Goal: Find specific page/section: Find specific page/section

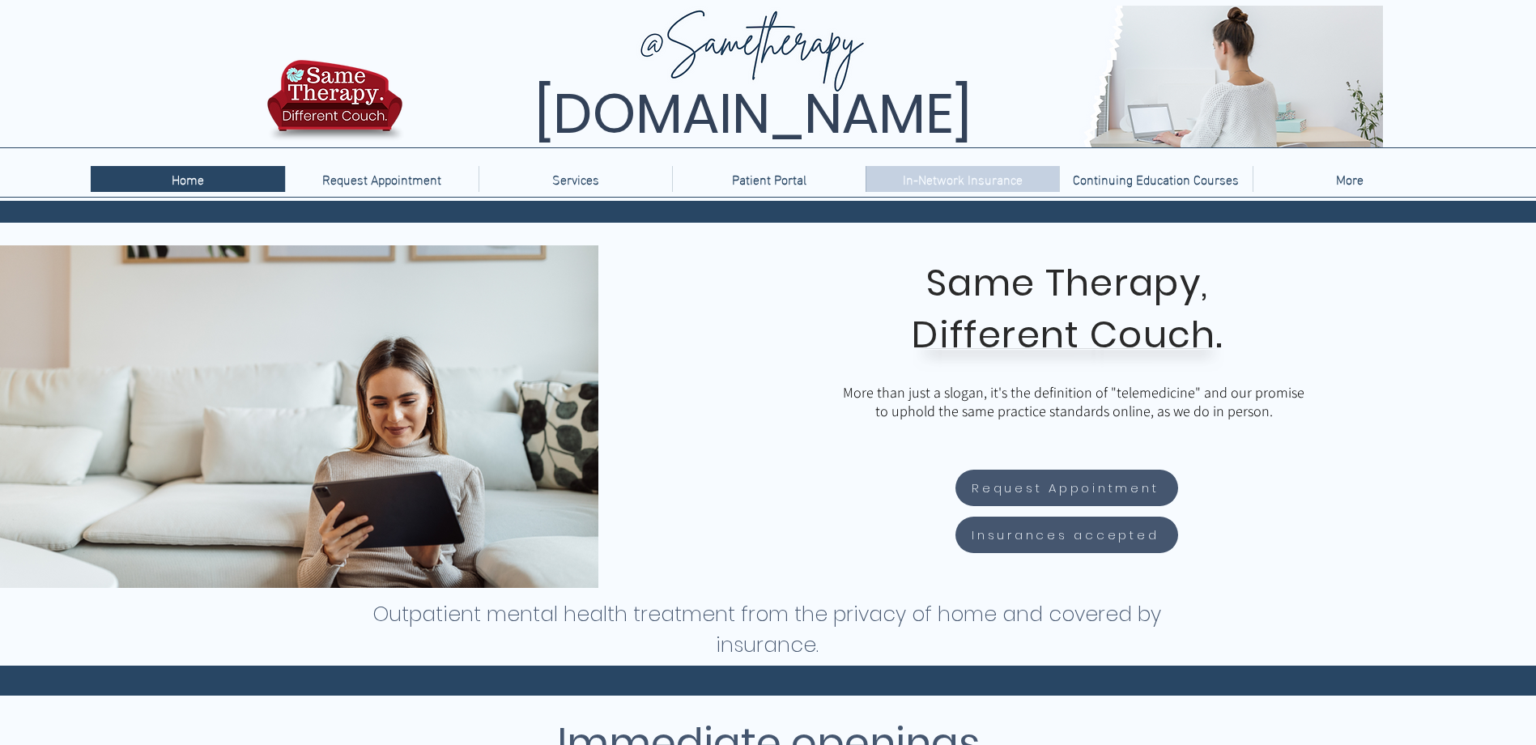
click at [960, 185] on p "In-Network Insurance" at bounding box center [963, 179] width 136 height 26
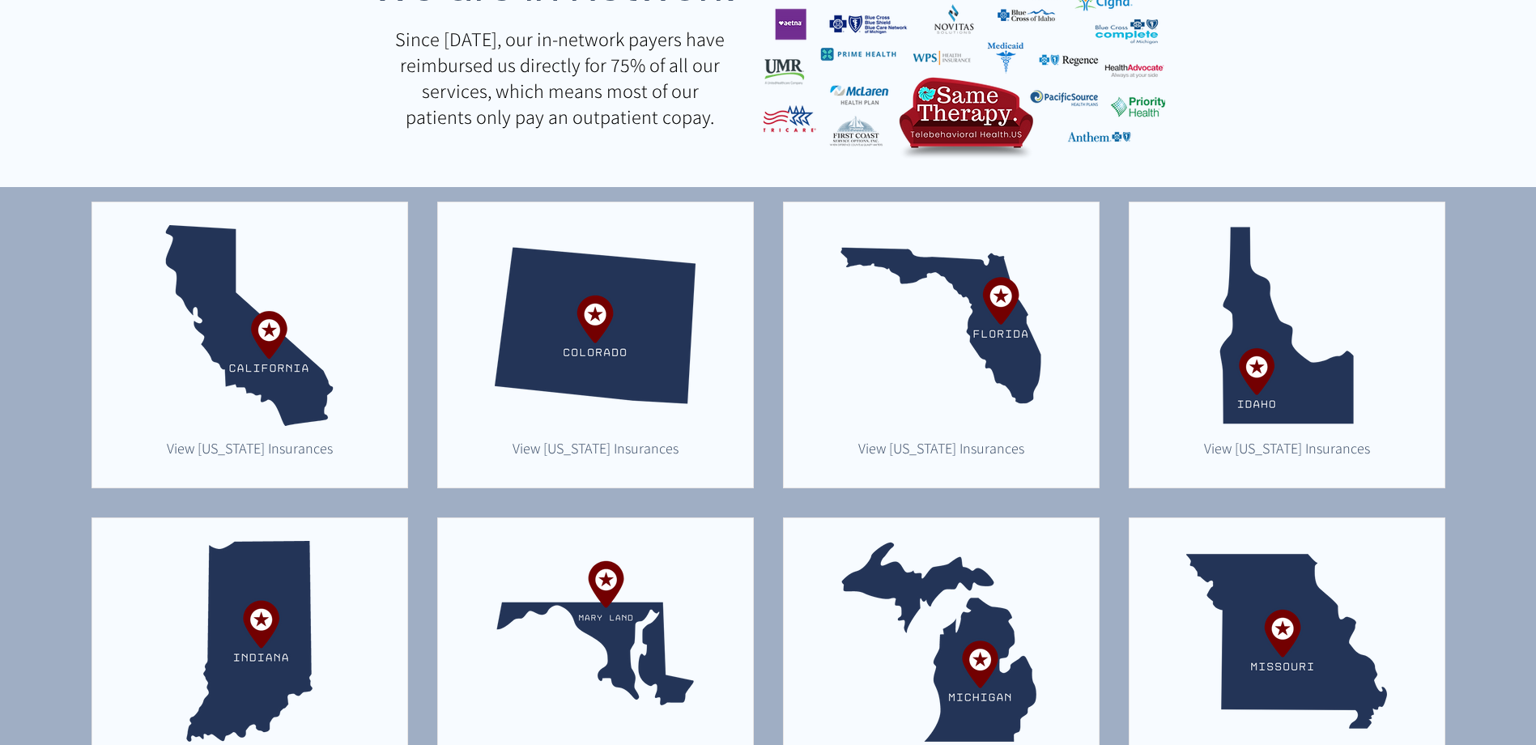
scroll to position [486, 0]
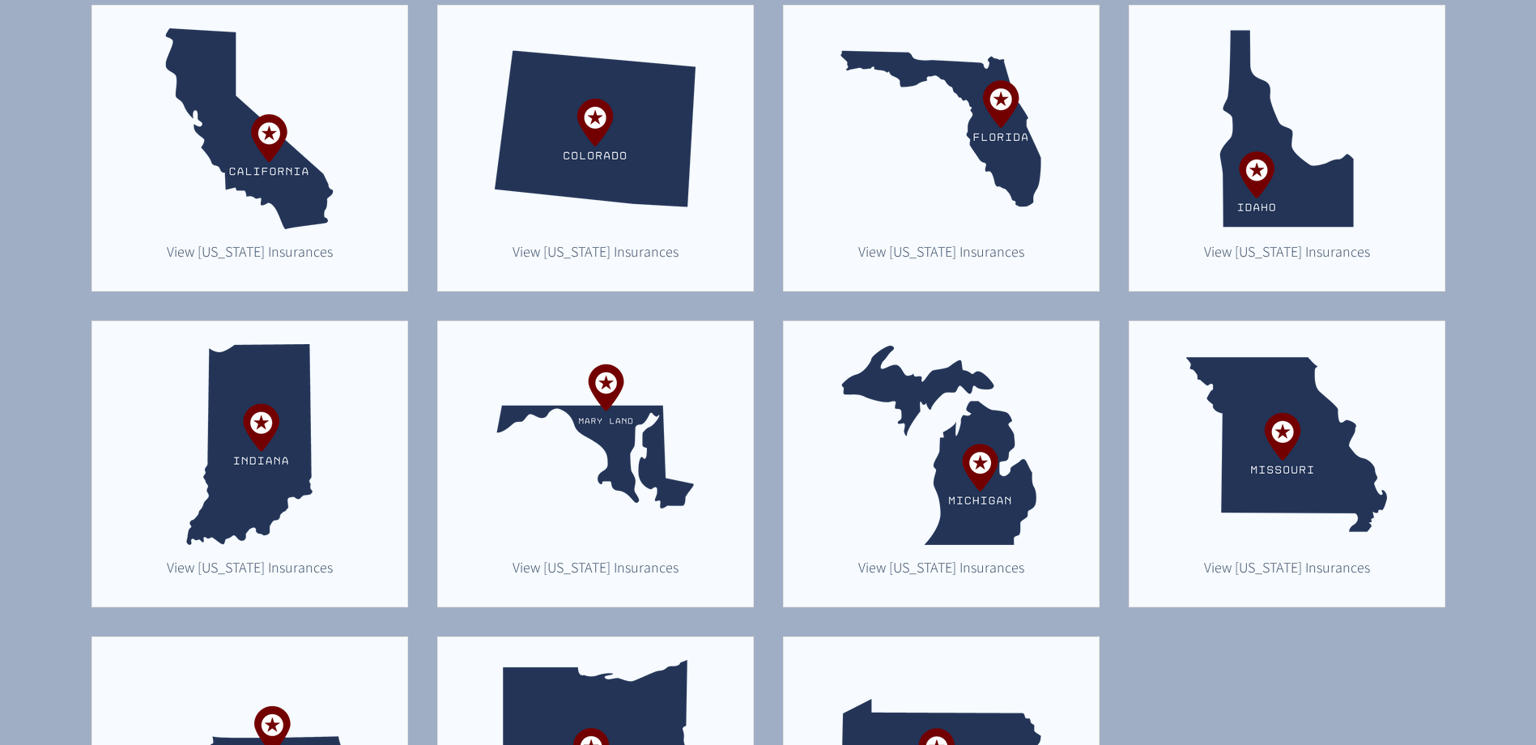
click at [926, 430] on img "main content" at bounding box center [941, 444] width 201 height 201
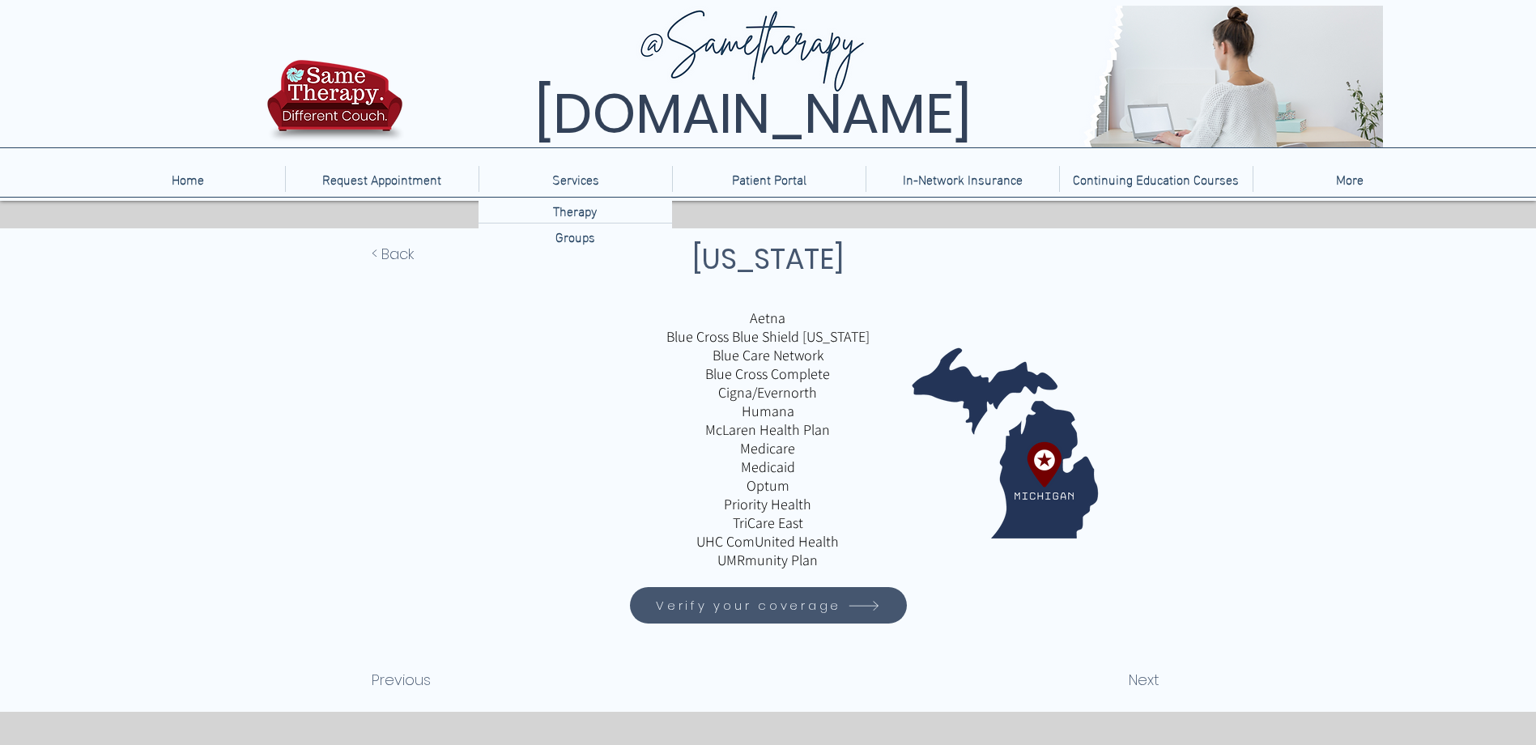
click at [581, 175] on p "Services" at bounding box center [575, 179] width 63 height 26
click at [575, 211] on p "Therapy" at bounding box center [575, 210] width 57 height 25
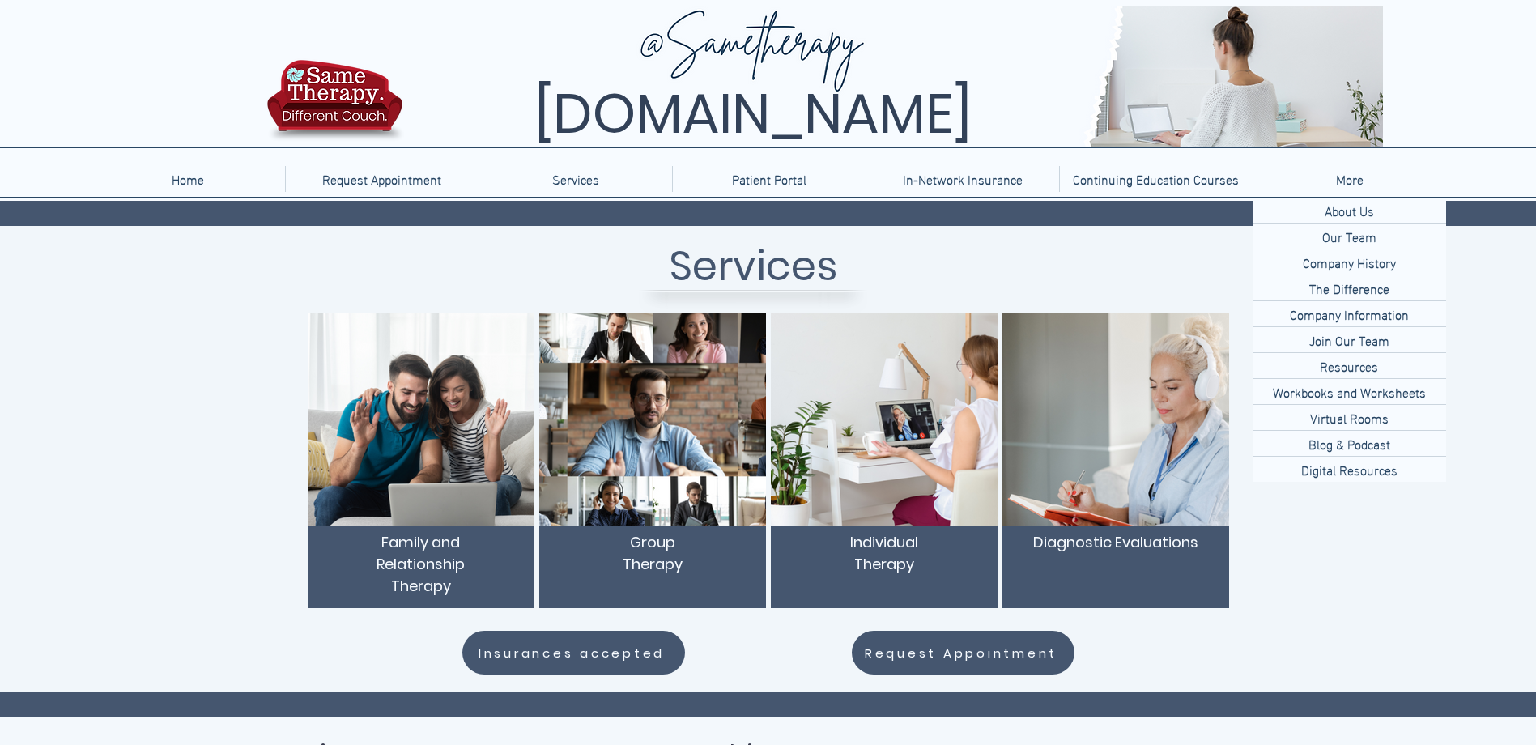
click at [1352, 172] on p "More" at bounding box center [1350, 179] width 44 height 26
click at [1379, 296] on p "The Difference" at bounding box center [1349, 287] width 93 height 25
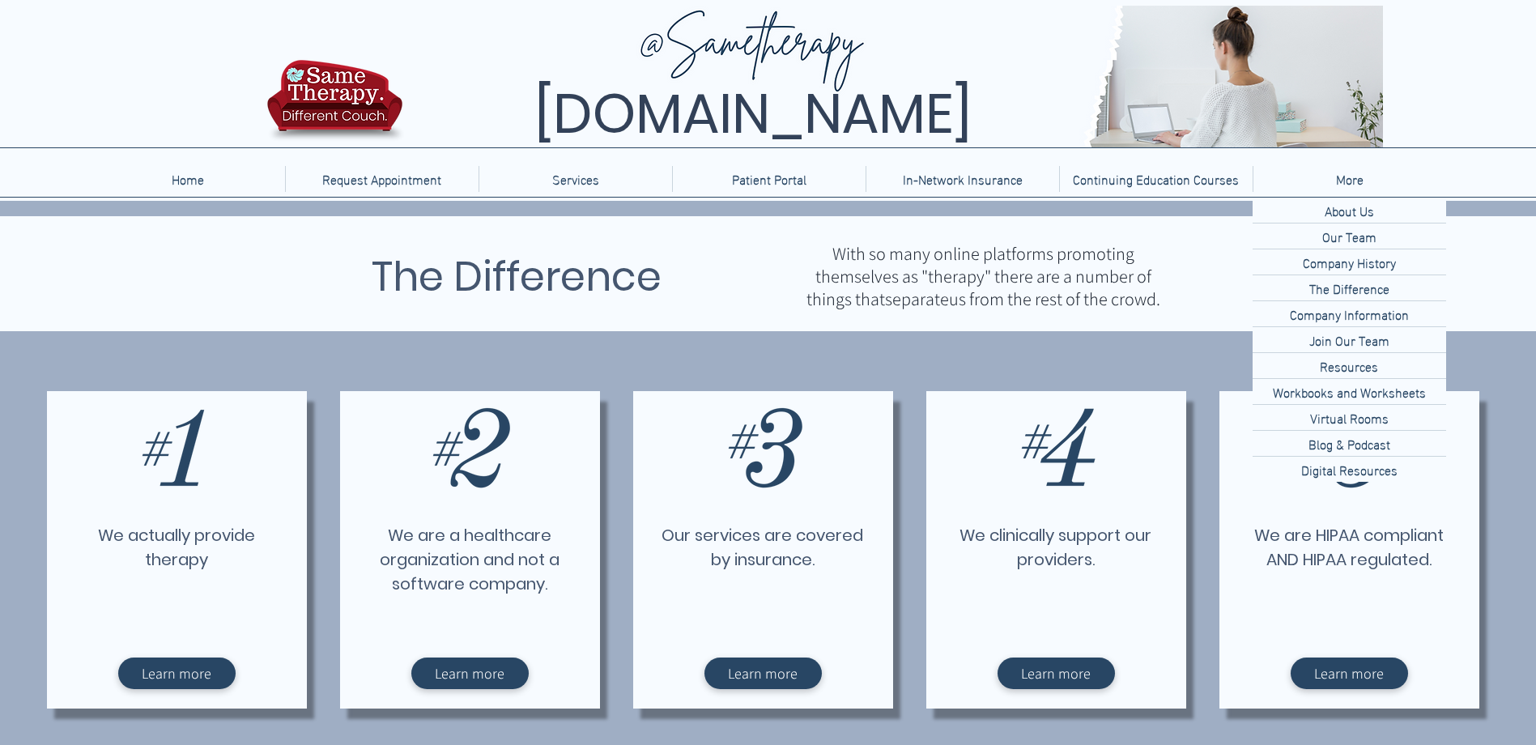
click at [1372, 213] on p "About Us" at bounding box center [1349, 210] width 62 height 25
click at [1333, 207] on p "About Us" at bounding box center [1349, 210] width 62 height 25
click at [1369, 214] on p "About Us" at bounding box center [1349, 210] width 62 height 25
click at [1398, 313] on p "Company Information" at bounding box center [1350, 313] width 132 height 25
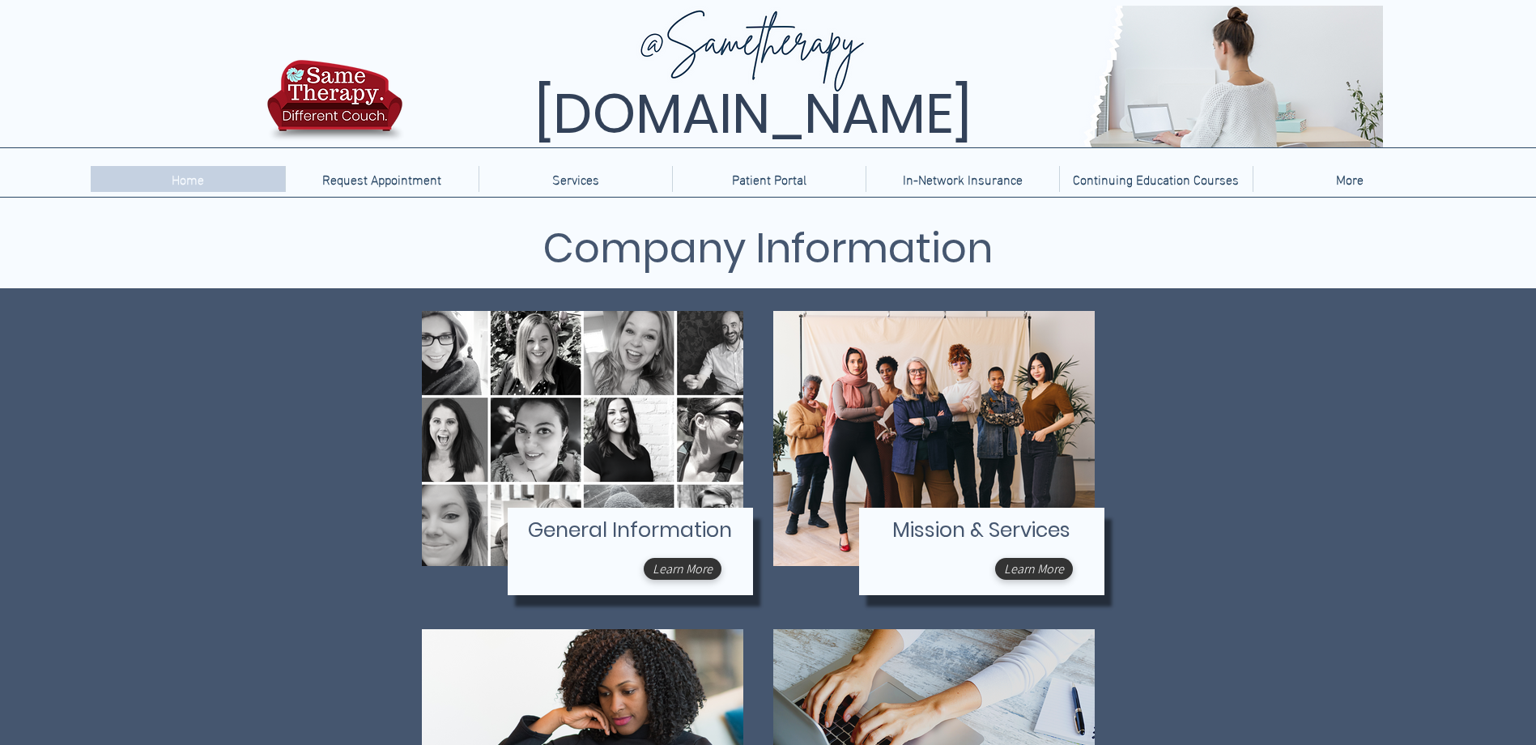
click at [177, 187] on p "Home" at bounding box center [188, 179] width 49 height 26
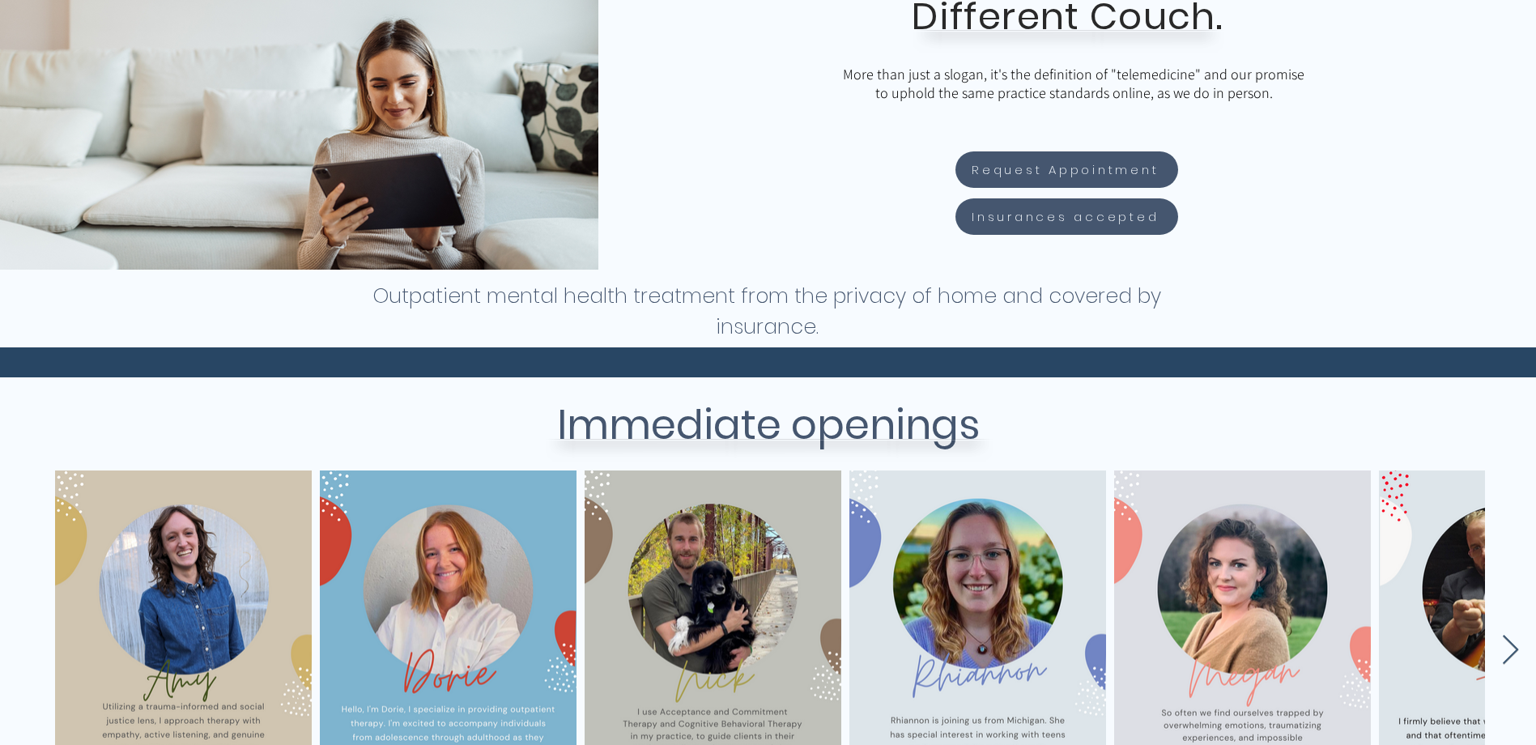
scroll to position [324, 0]
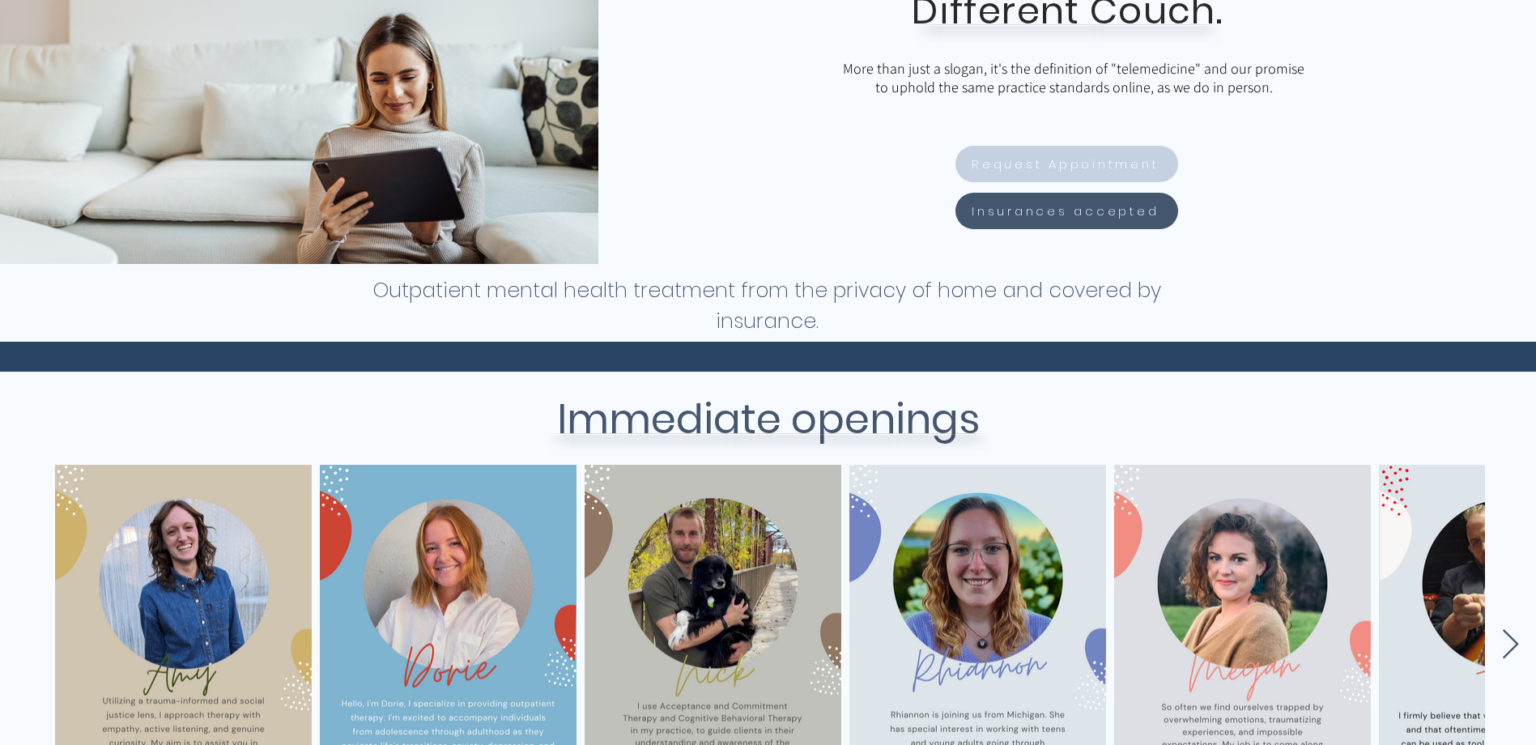
click at [1062, 175] on span "Request Appointment" at bounding box center [1067, 164] width 218 height 32
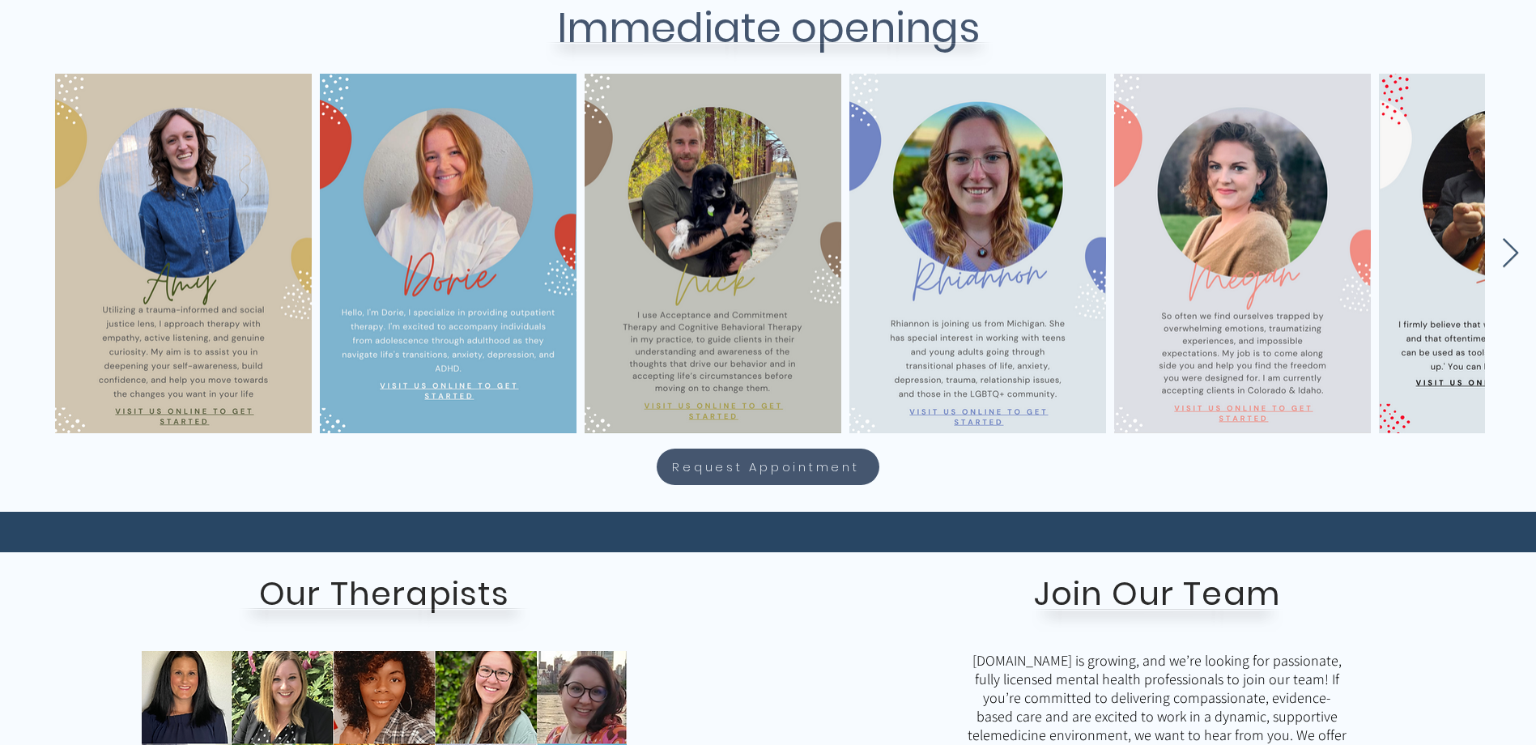
scroll to position [729, 0]
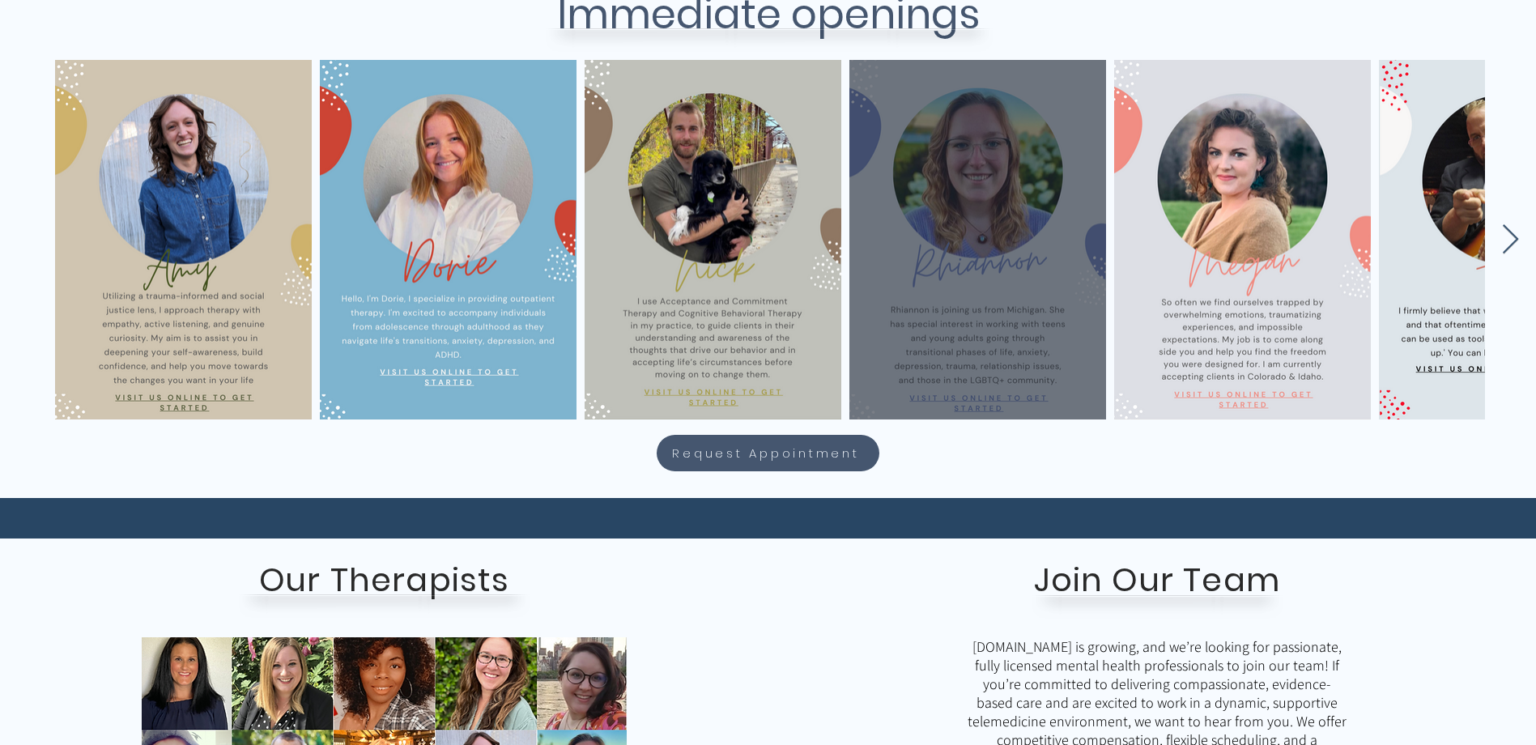
click at [964, 361] on div "main content" at bounding box center [978, 239] width 208 height 311
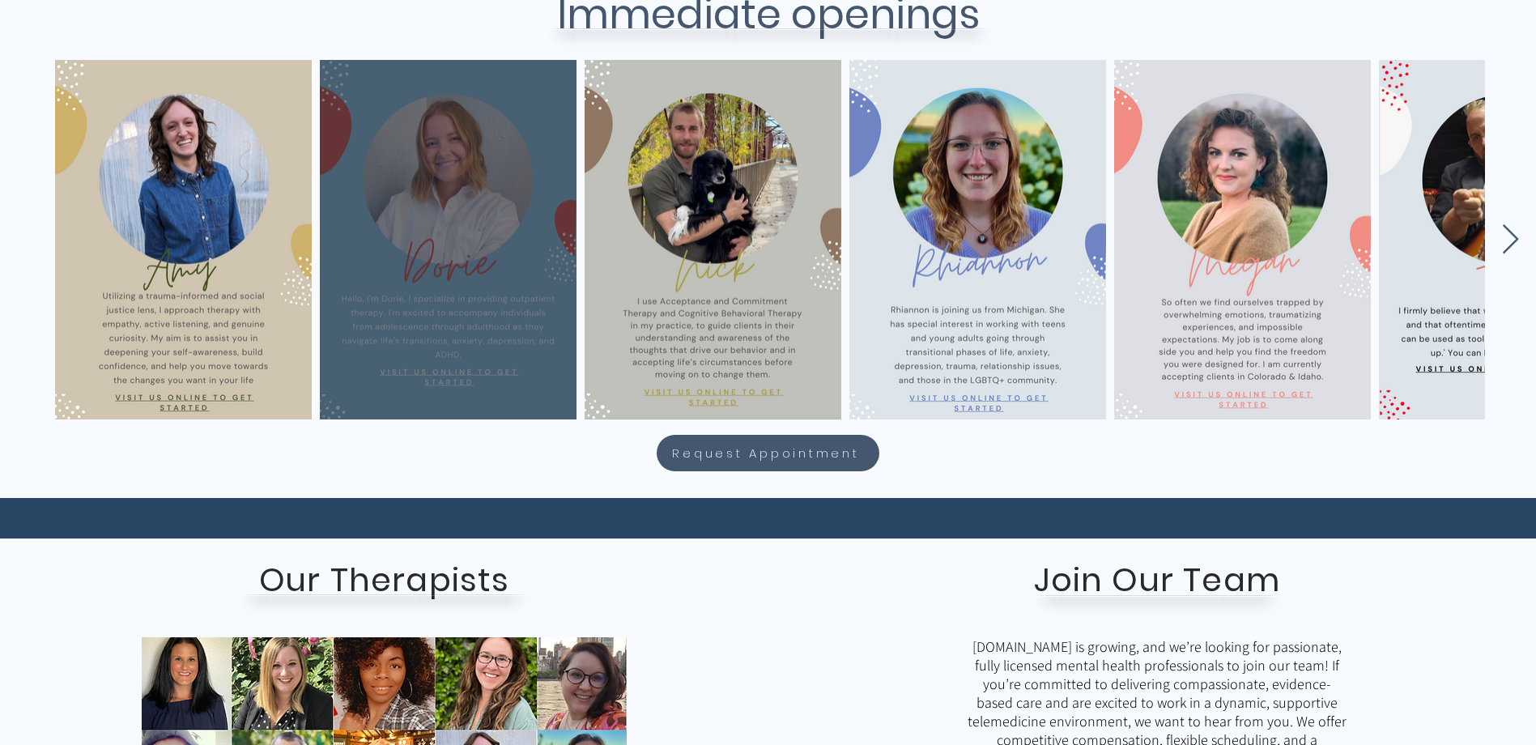
click at [394, 245] on div "main content" at bounding box center [448, 239] width 208 height 311
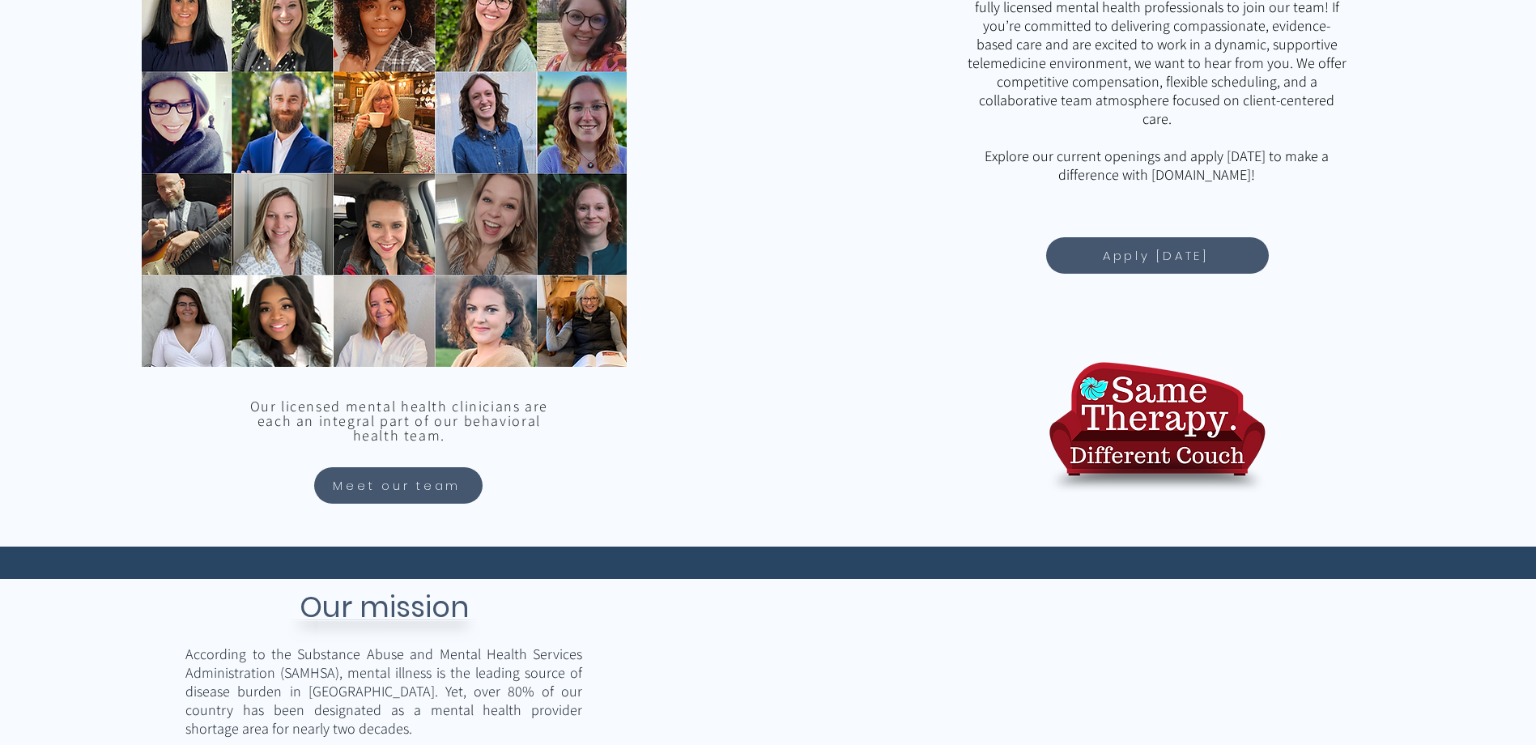
scroll to position [1539, 0]
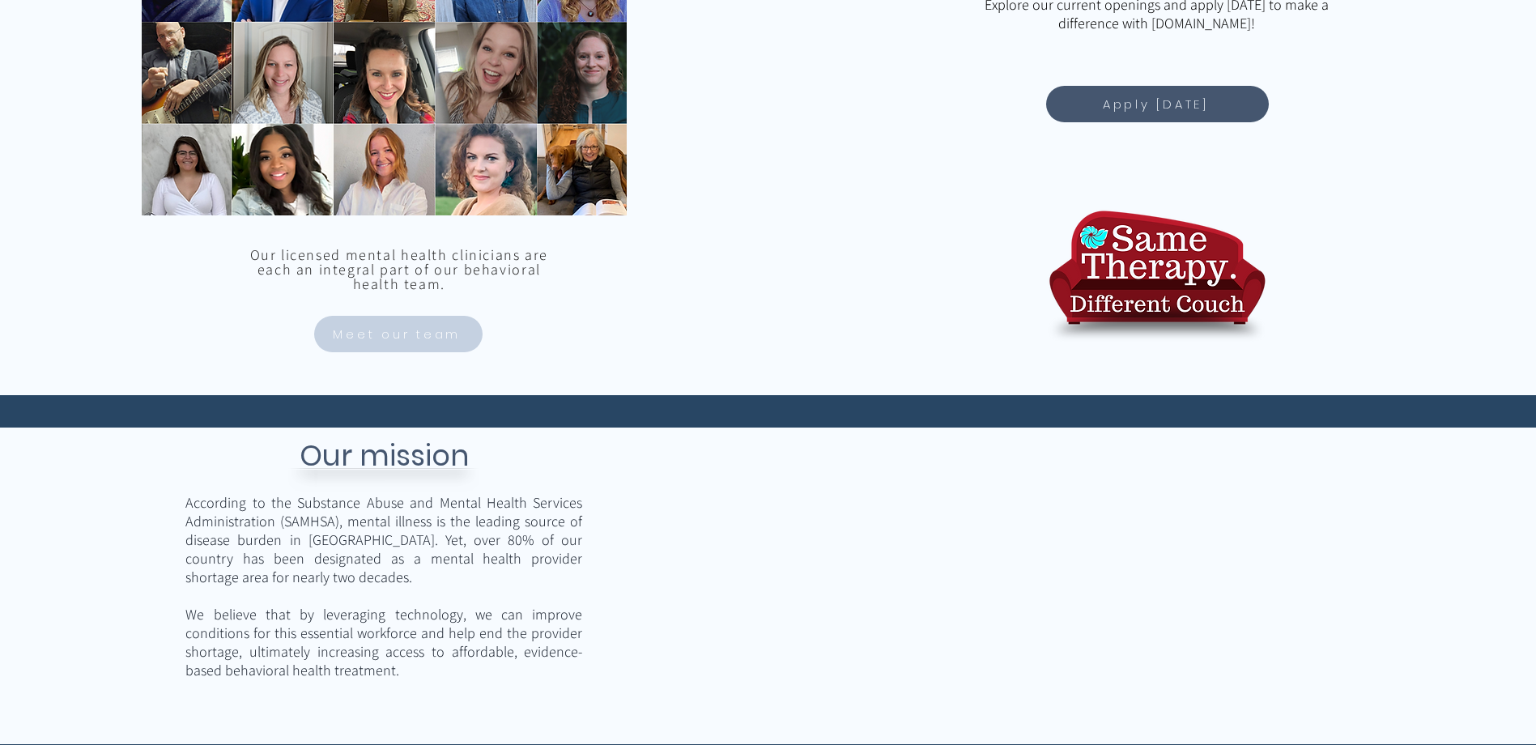
click at [415, 334] on span "Meet our team" at bounding box center [397, 334] width 128 height 19
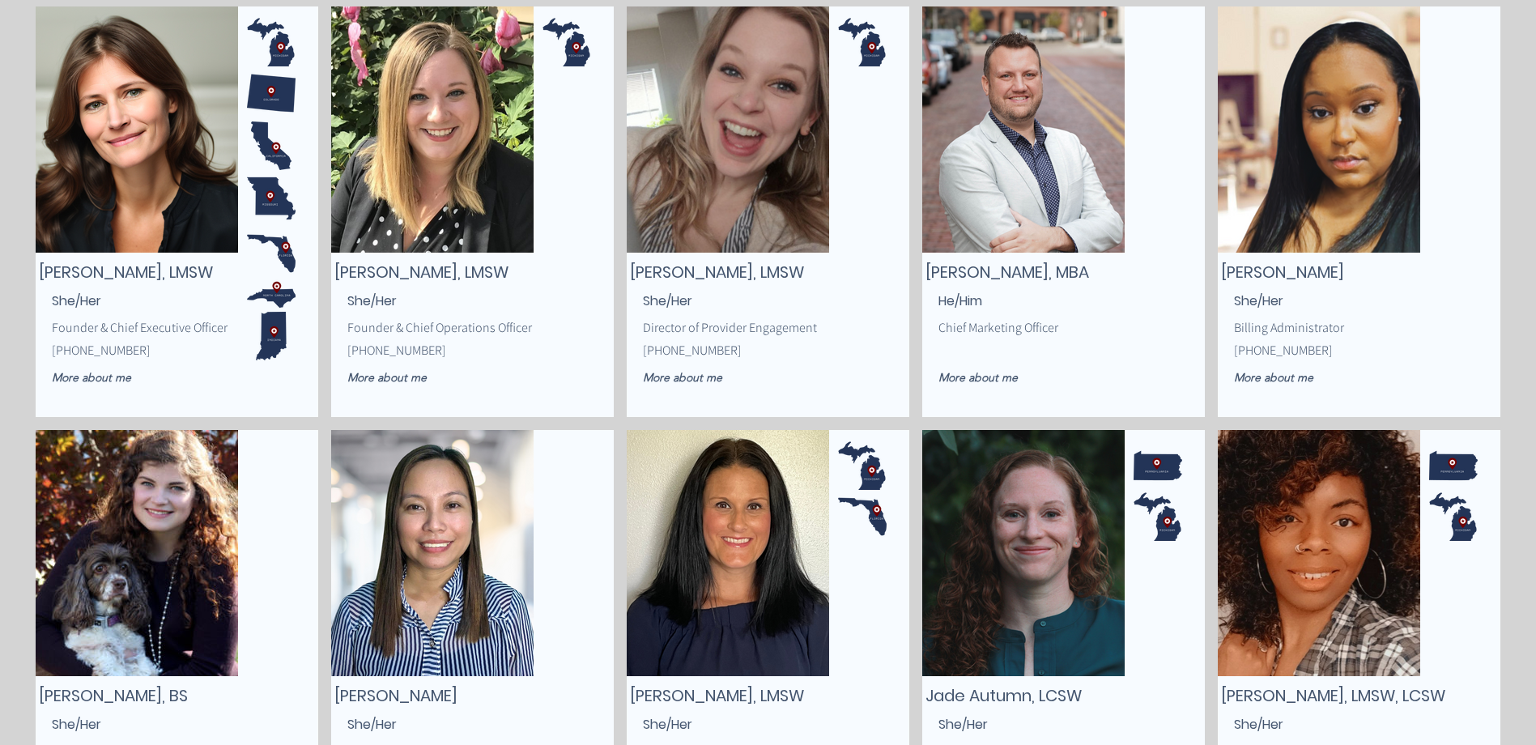
scroll to position [648, 0]
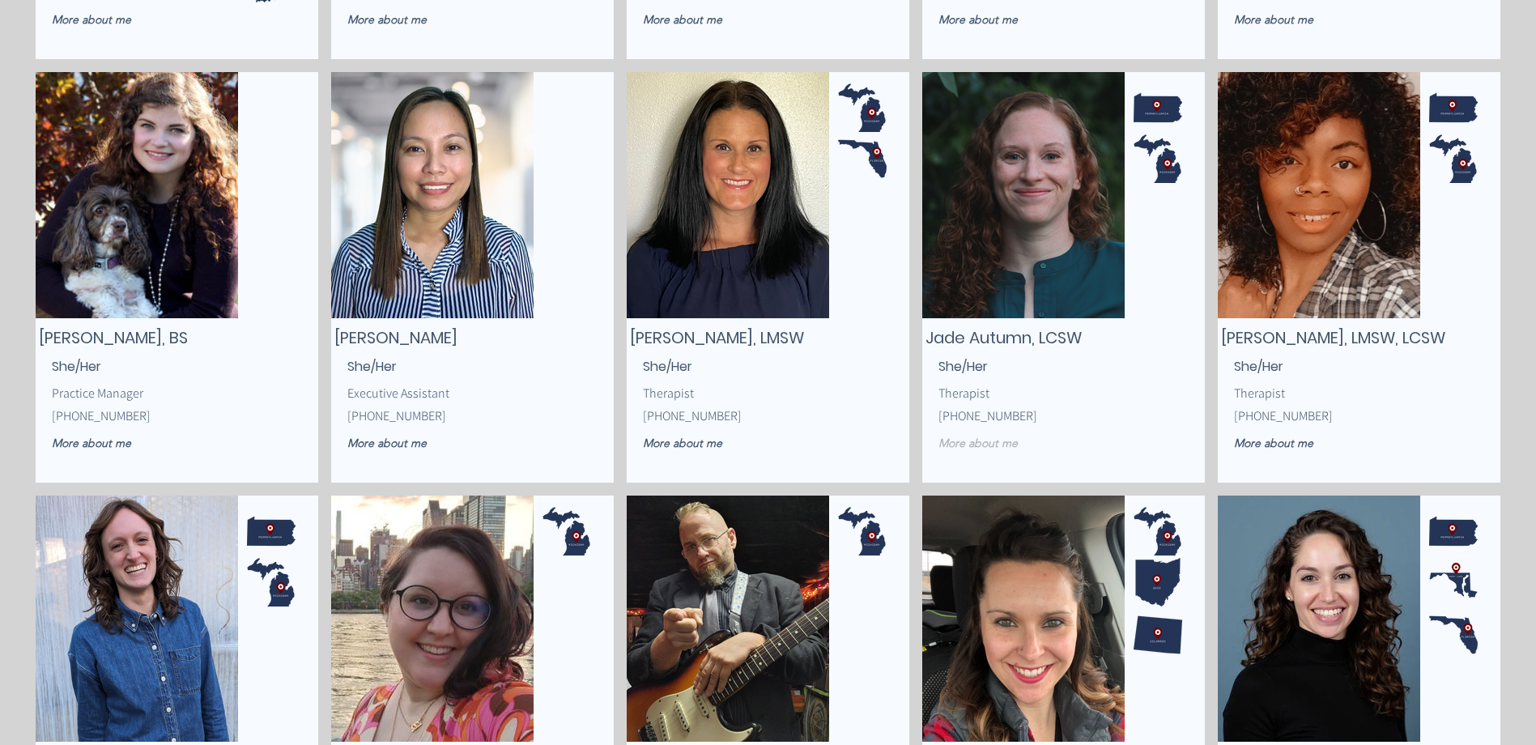
click at [965, 441] on span "More about me" at bounding box center [978, 443] width 79 height 15
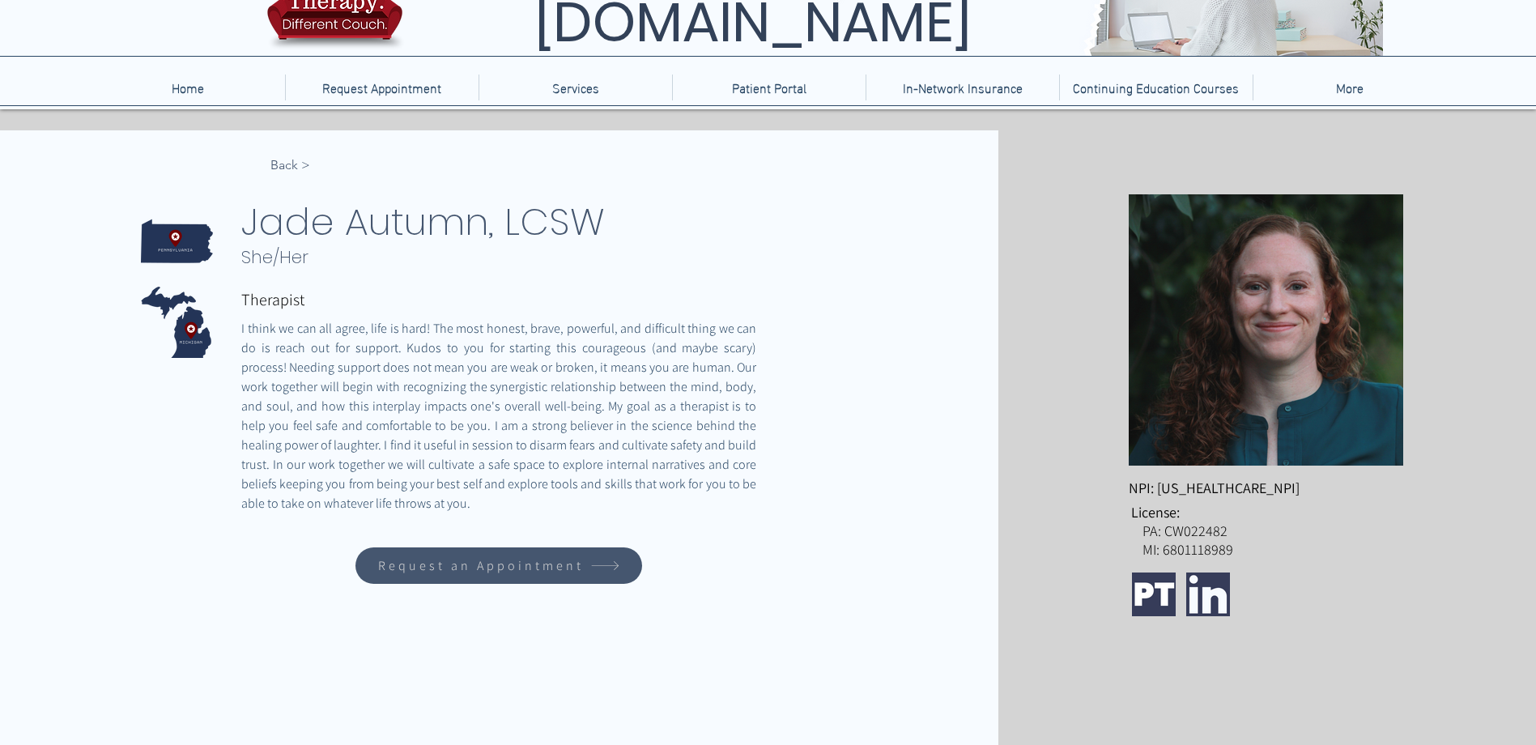
scroll to position [71, 0]
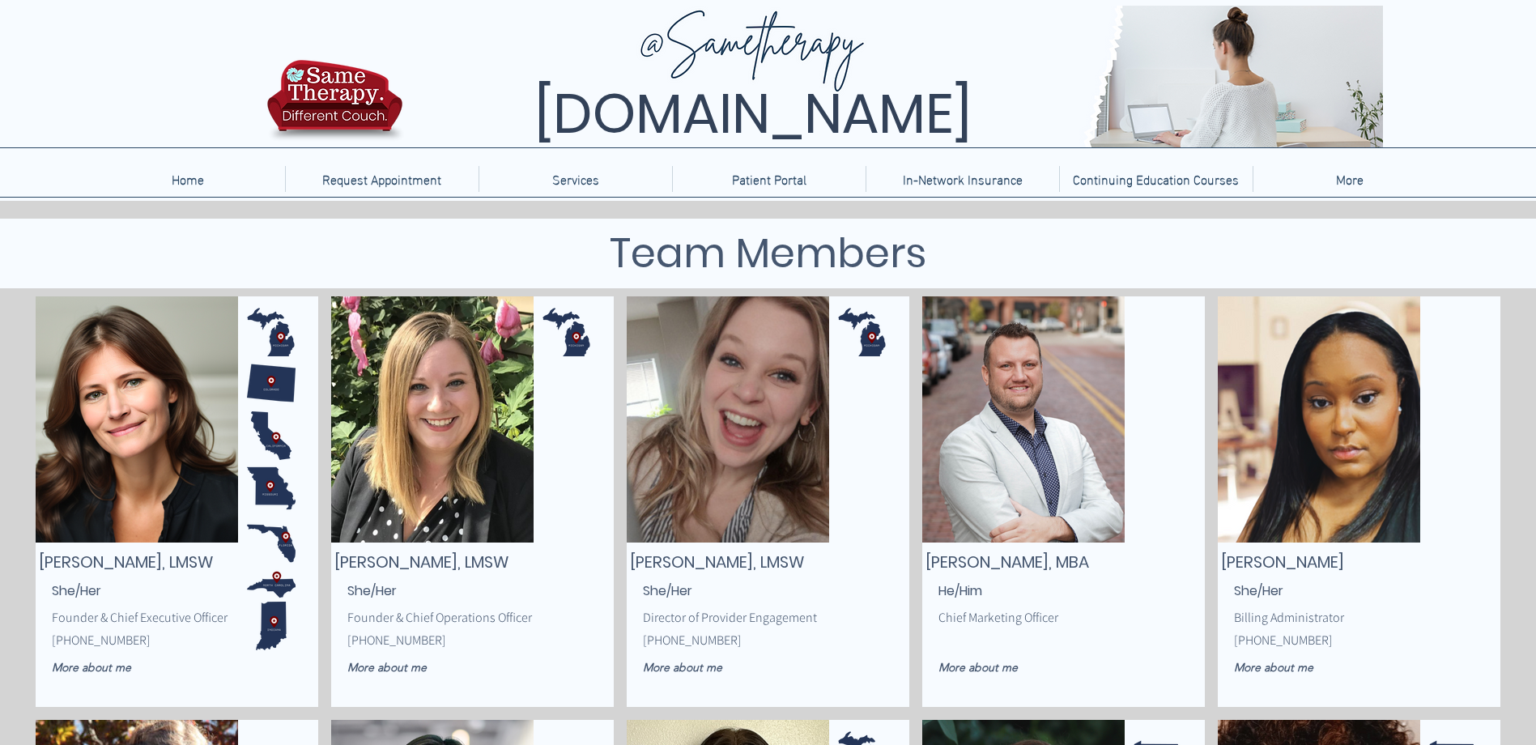
click at [332, 112] on img at bounding box center [334, 105] width 145 height 96
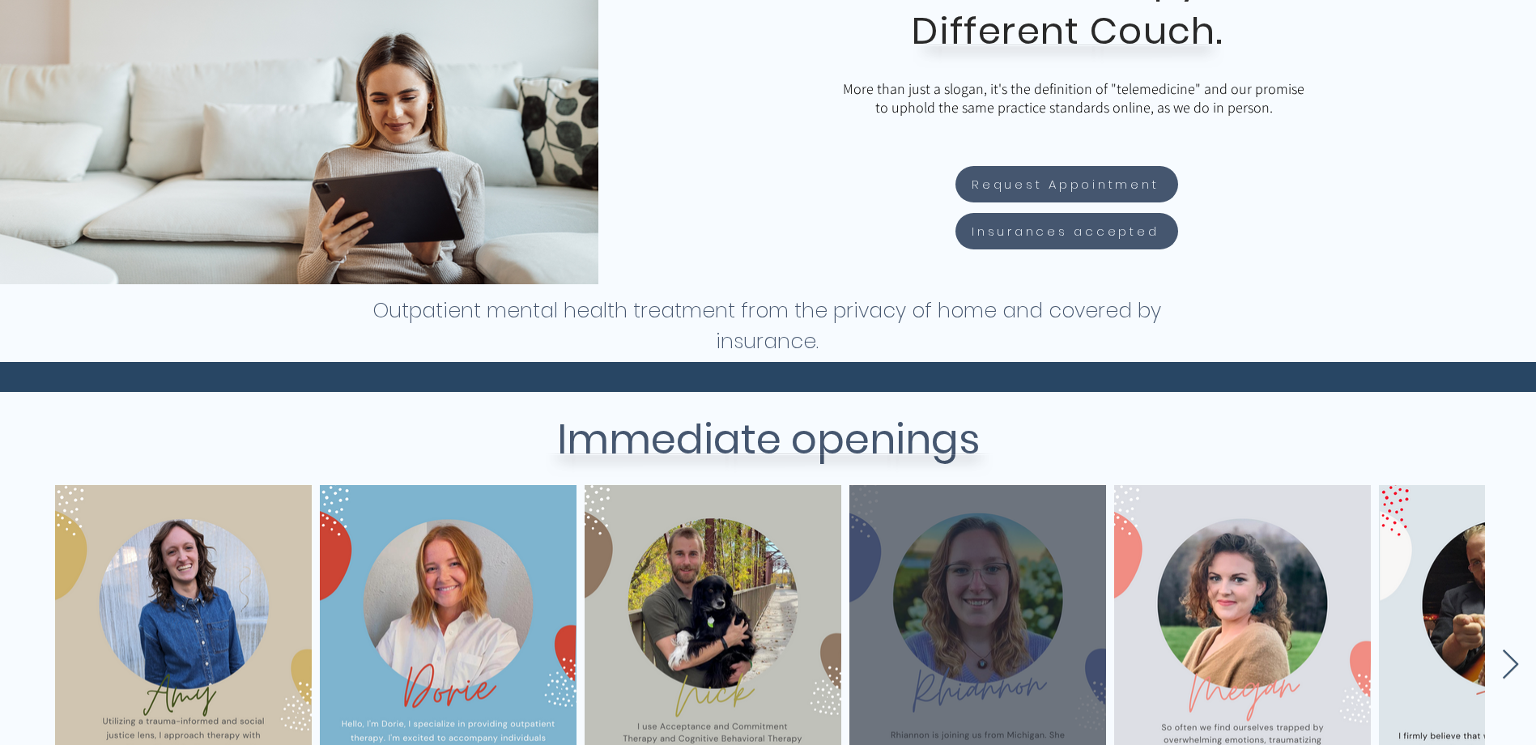
scroll to position [219, 0]
